Goal: Task Accomplishment & Management: Manage account settings

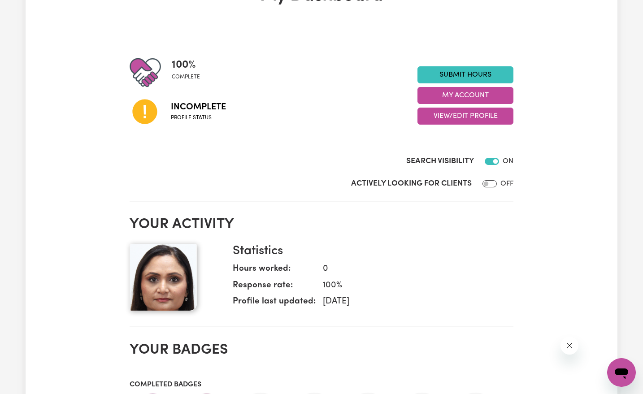
scroll to position [72, 0]
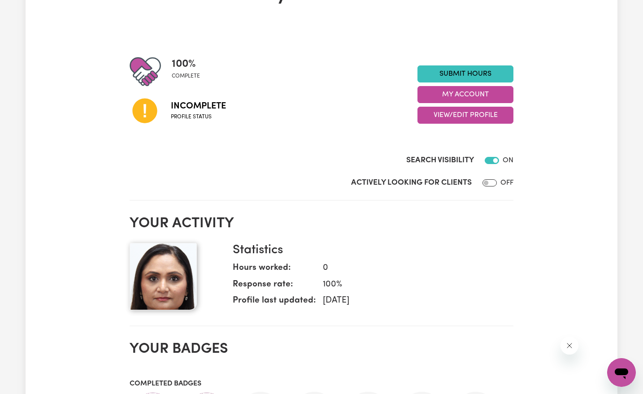
click at [171, 273] on img at bounding box center [163, 276] width 67 height 67
click at [459, 118] on button "View/Edit Profile" at bounding box center [466, 115] width 96 height 17
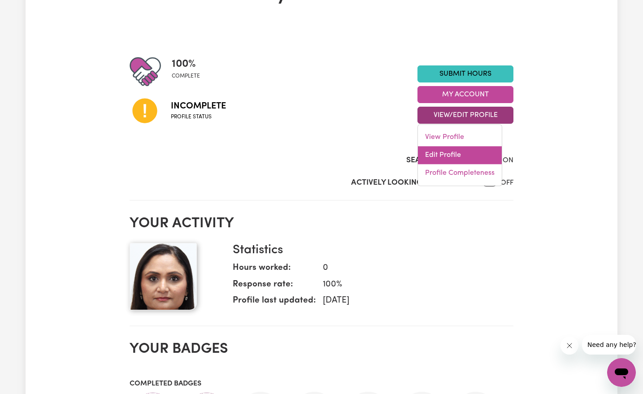
click at [437, 155] on link "Edit Profile" at bounding box center [460, 155] width 84 height 18
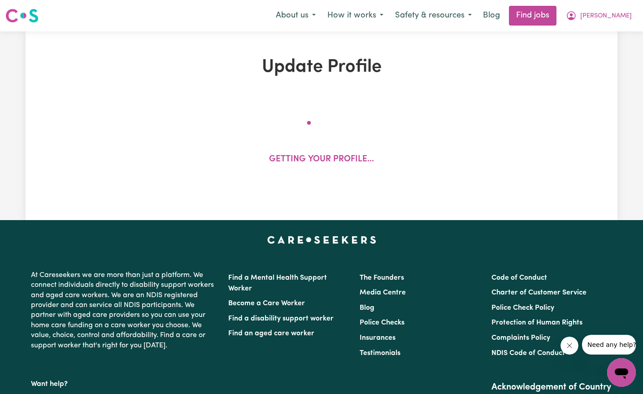
select select "[DEMOGRAPHIC_DATA]"
select select "[DEMOGRAPHIC_DATA] Citizen"
select select "Studying a healthcare related degree or qualification"
select select "42"
select select "52"
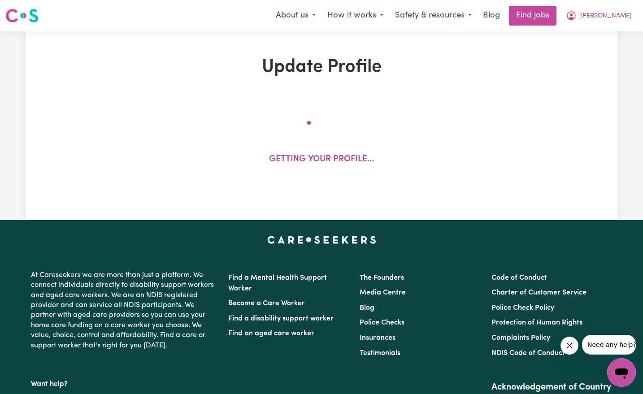
select select "71"
select select "86"
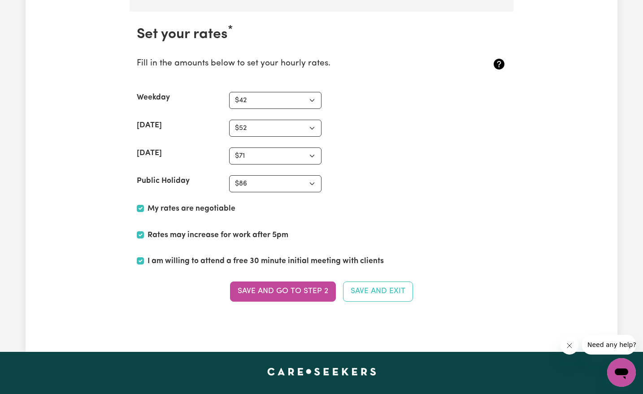
scroll to position [2201, 0]
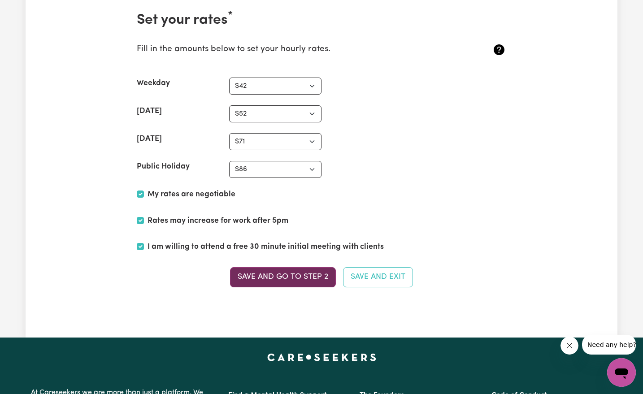
click at [290, 267] on button "Save and go to Step 2" at bounding box center [283, 277] width 106 height 20
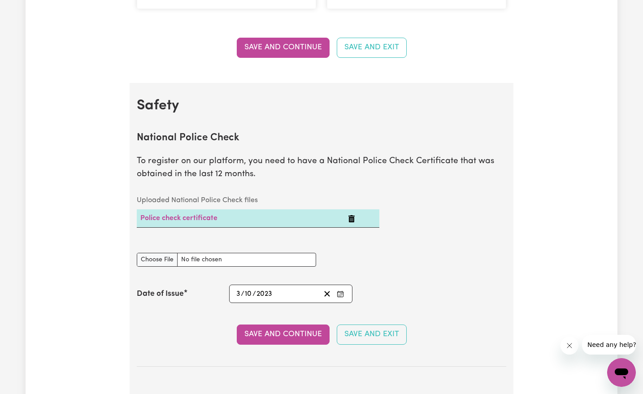
scroll to position [494, 0]
click at [228, 256] on input "National Police Check document" at bounding box center [226, 260] width 179 height 14
type input "C:\fakepath\[PERSON_NAME] Police check.pdf"
click at [283, 292] on div "[DATE] [DATE]" at bounding box center [277, 294] width 85 height 12
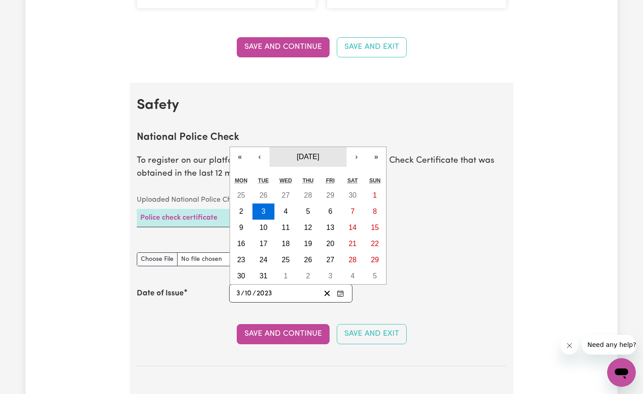
click at [335, 160] on button "[DATE]" at bounding box center [308, 157] width 77 height 20
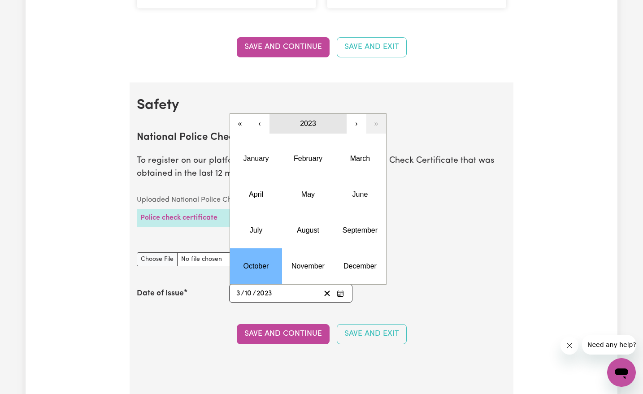
click at [341, 119] on button "2023" at bounding box center [308, 124] width 77 height 20
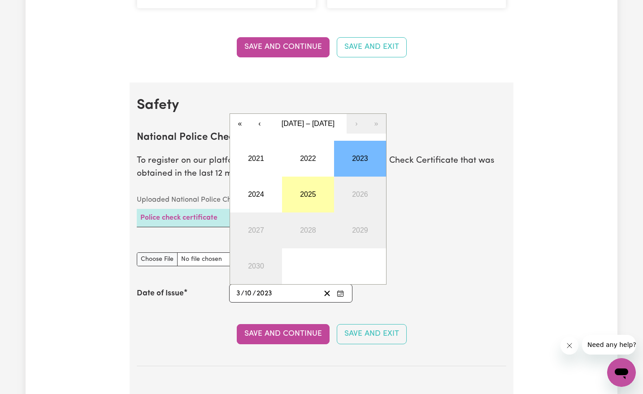
click at [312, 201] on button "2025" at bounding box center [308, 195] width 52 height 36
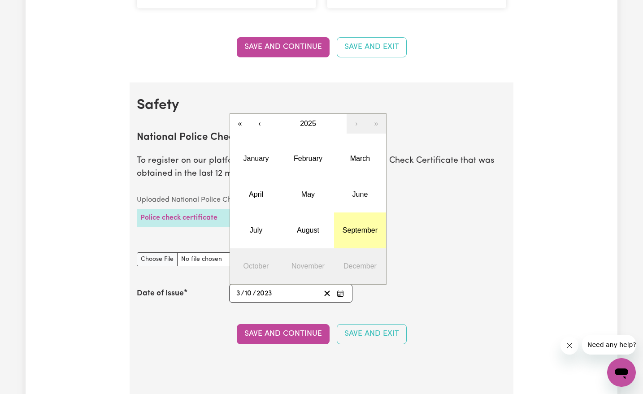
click at [377, 236] on button "September" at bounding box center [360, 231] width 52 height 36
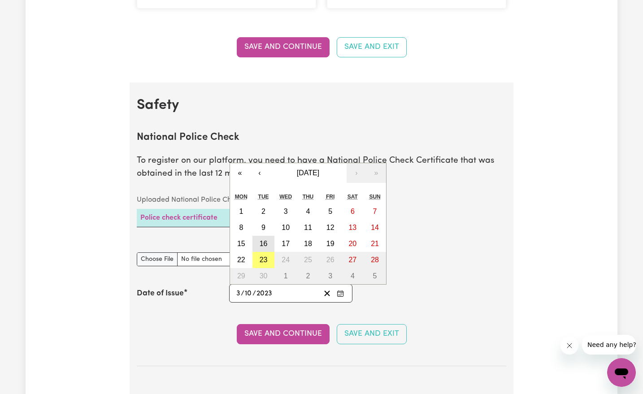
click at [266, 241] on abbr "16" at bounding box center [264, 244] width 8 height 8
type input "[DATE]"
type input "16"
type input "9"
type input "2025"
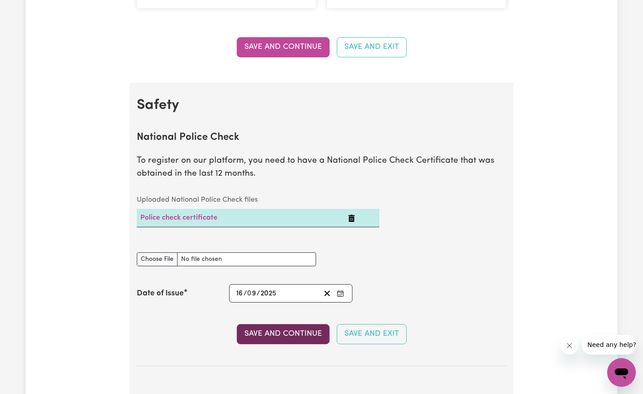
click at [283, 337] on button "Save and Continue" at bounding box center [283, 334] width 93 height 20
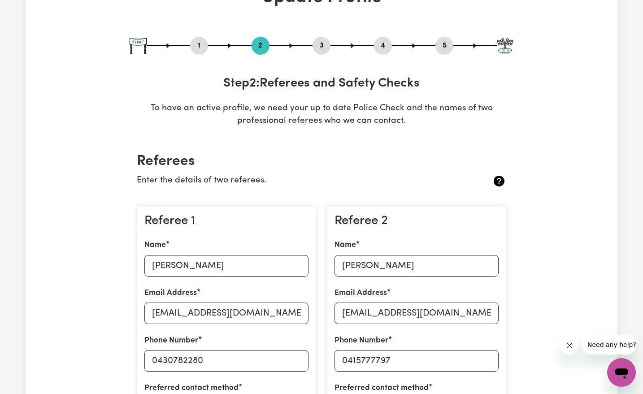
scroll to position [0, 0]
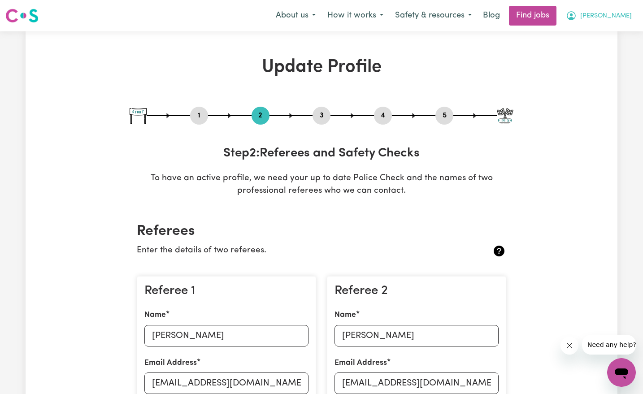
click at [609, 13] on button "[PERSON_NAME]" at bounding box center [599, 15] width 78 height 19
click at [579, 71] on link "Logout" at bounding box center [602, 68] width 71 height 17
